Goal: Check status: Check status

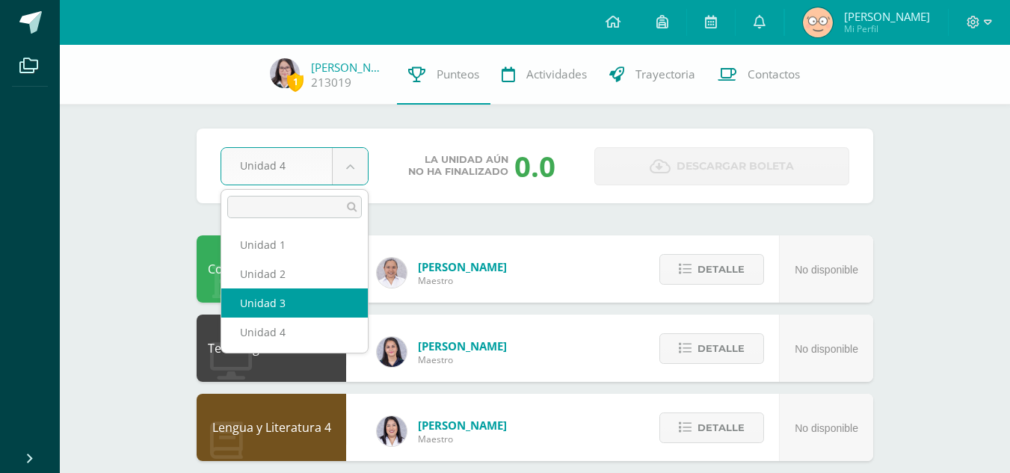
select select "Unidad 3"
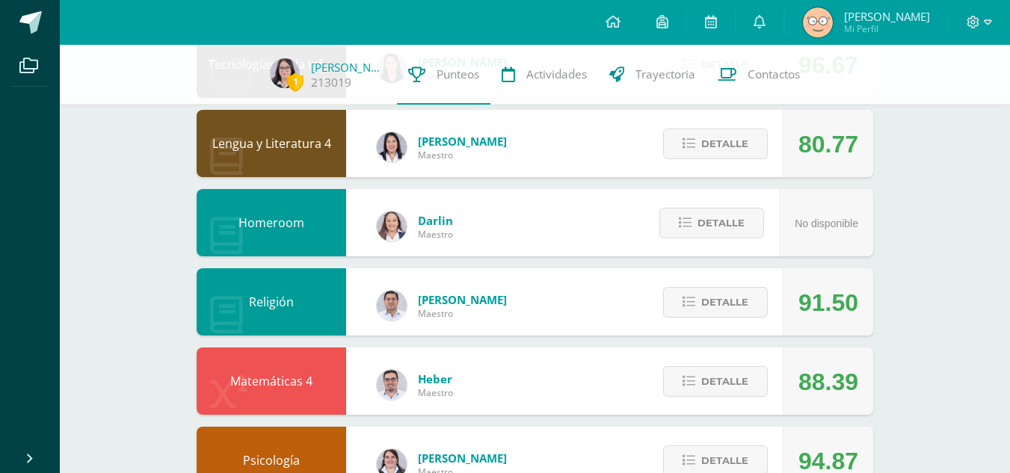
scroll to position [285, 0]
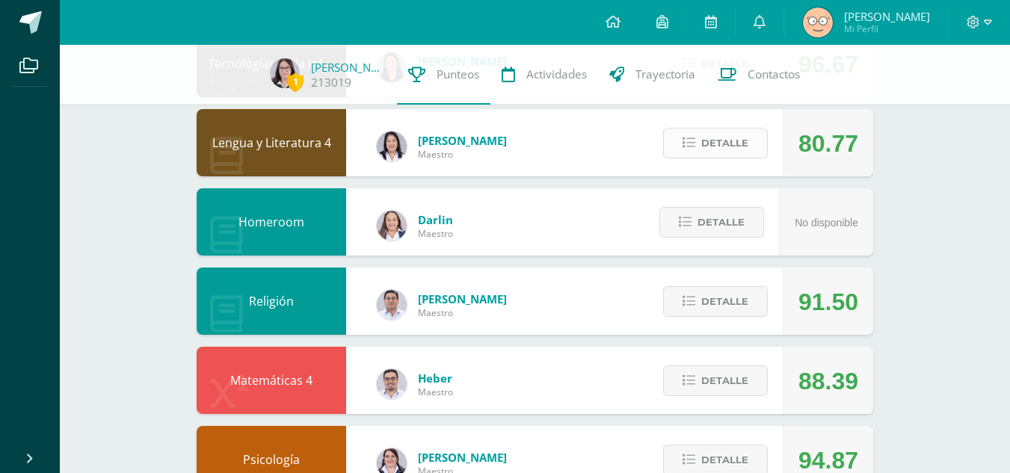
click at [700, 150] on button "Detalle" at bounding box center [715, 143] width 105 height 31
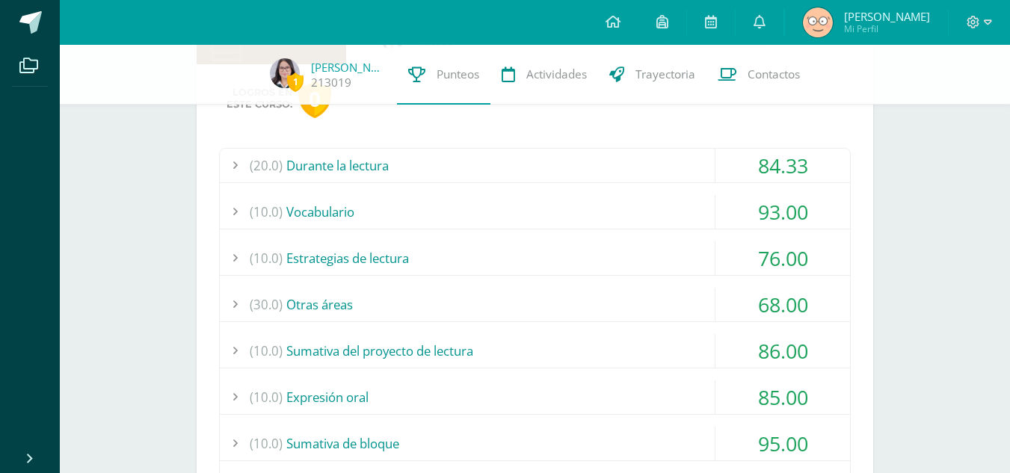
scroll to position [398, 0]
click at [693, 161] on div "(20.0) Durante la lectura" at bounding box center [535, 165] width 630 height 34
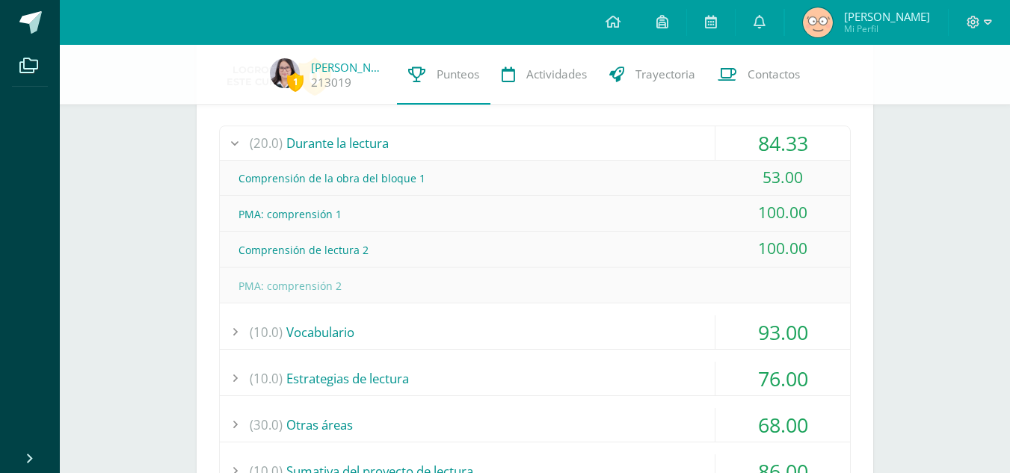
scroll to position [427, 0]
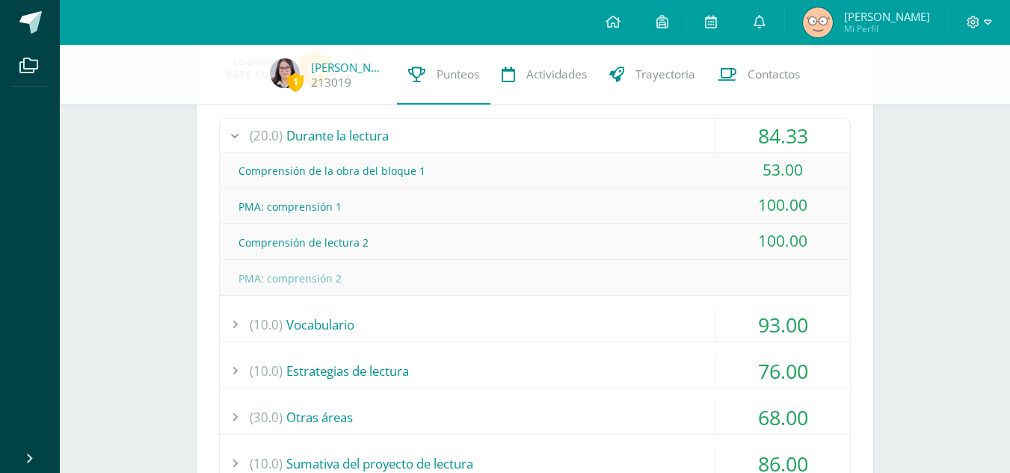
click at [664, 330] on div "(10.0) Vocabulario" at bounding box center [535, 325] width 630 height 34
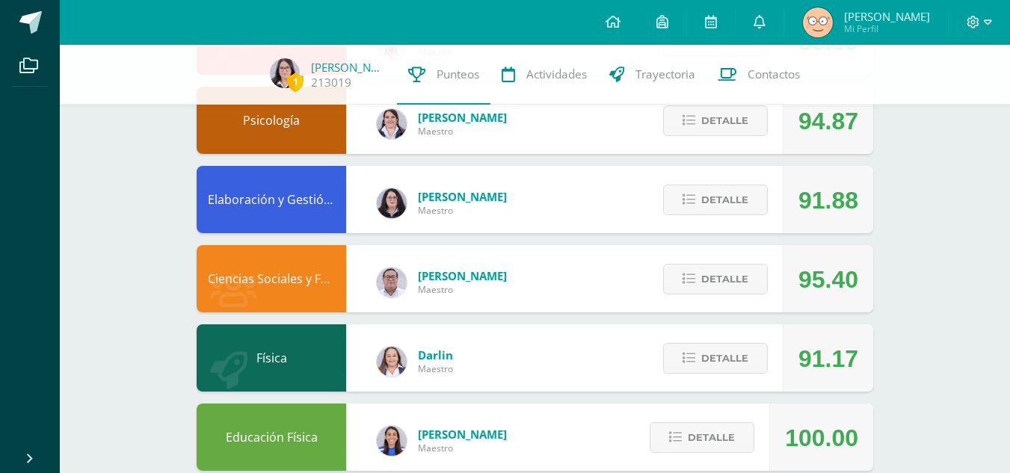
scroll to position [1287, 0]
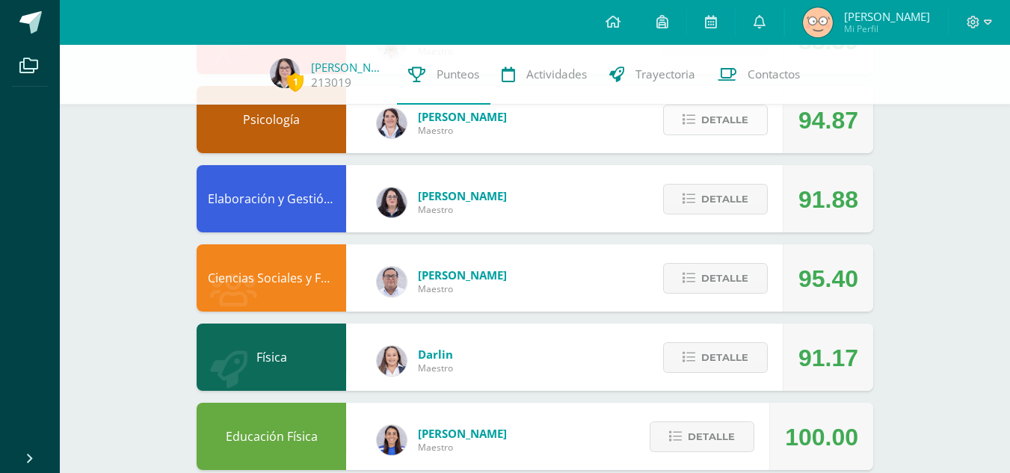
click at [733, 120] on span "Detalle" at bounding box center [724, 120] width 47 height 28
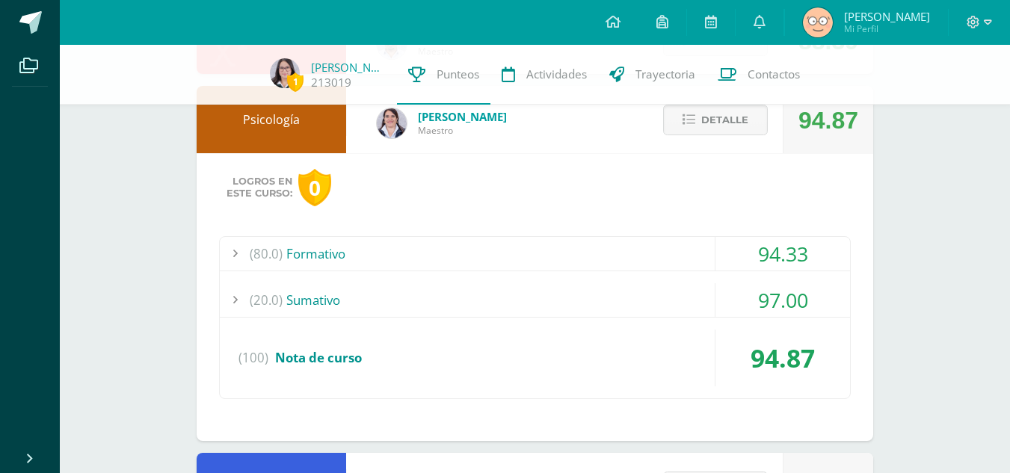
click at [657, 249] on div "(80.0) Formativo" at bounding box center [535, 254] width 630 height 34
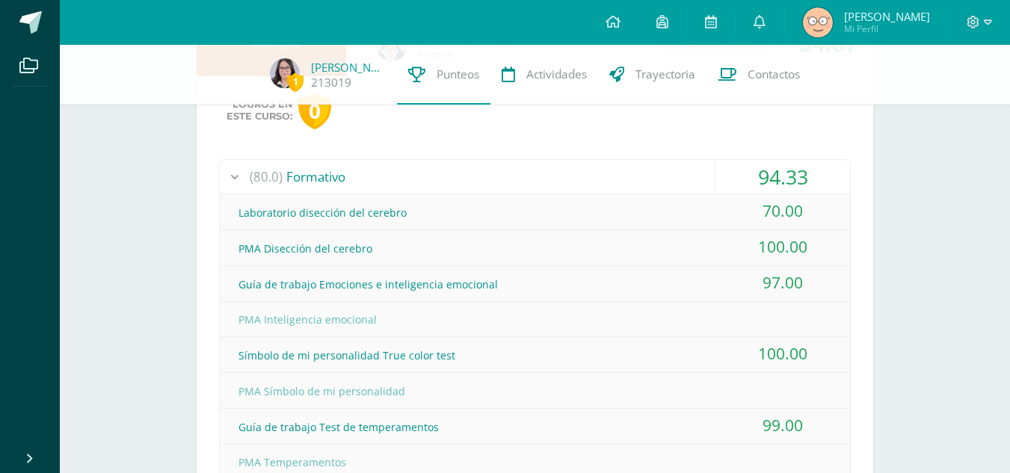
scroll to position [1219, 0]
